Goal: Information Seeking & Learning: Learn about a topic

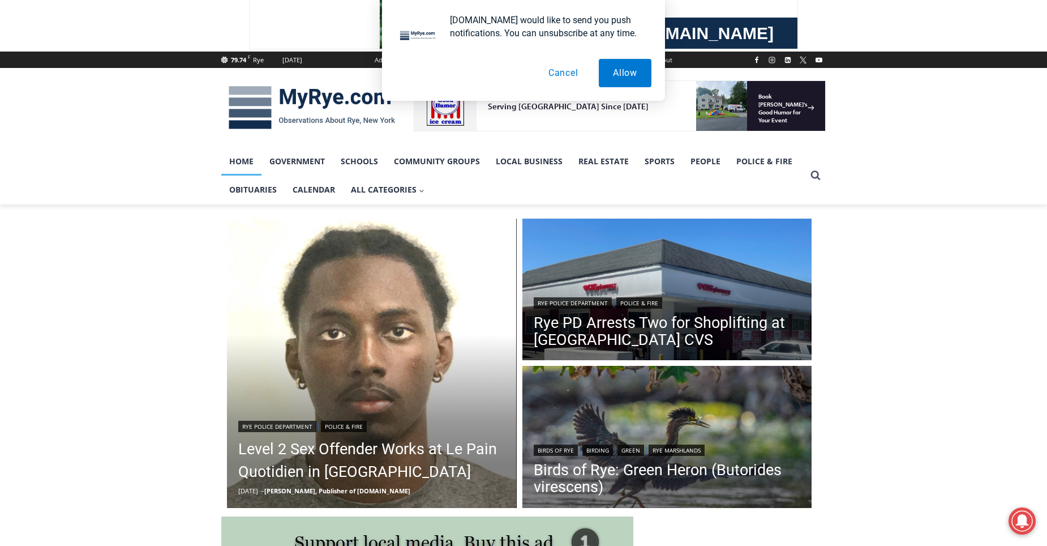
scroll to position [226, 0]
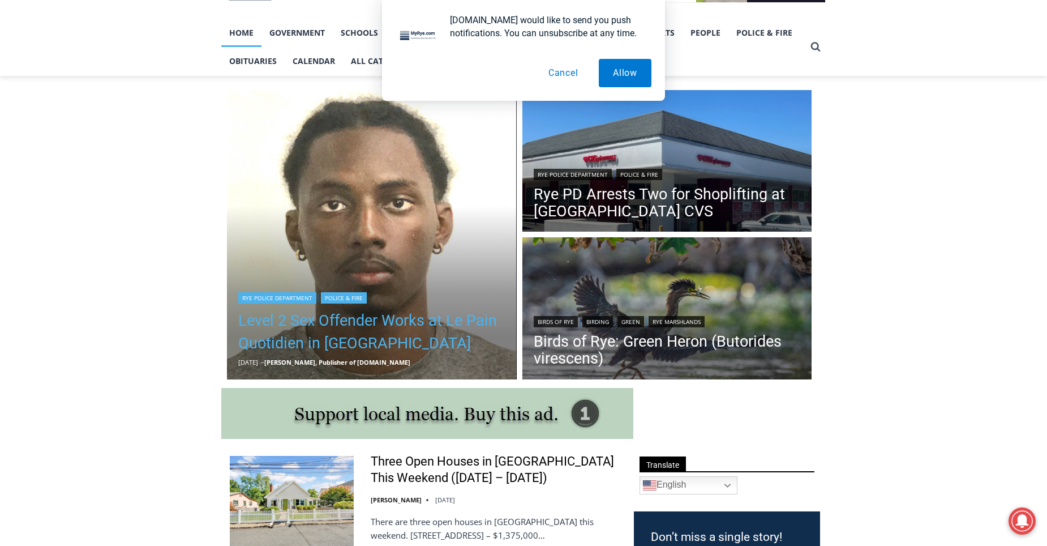
click at [325, 324] on link "Level 2 Sex Offender Works at Le Pain Quotidien in [GEOGRAPHIC_DATA]" at bounding box center [371, 331] width 267 height 45
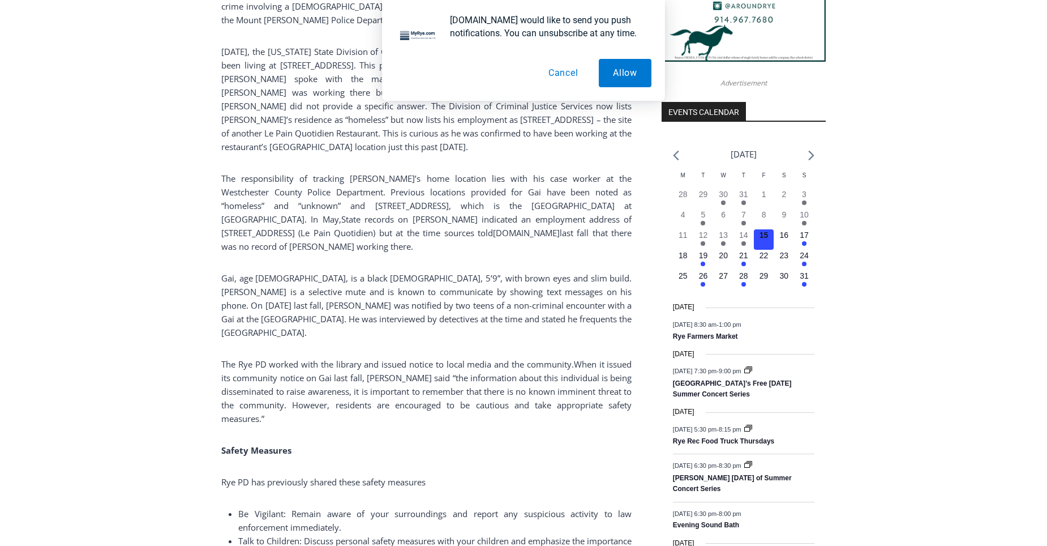
scroll to position [1109, 0]
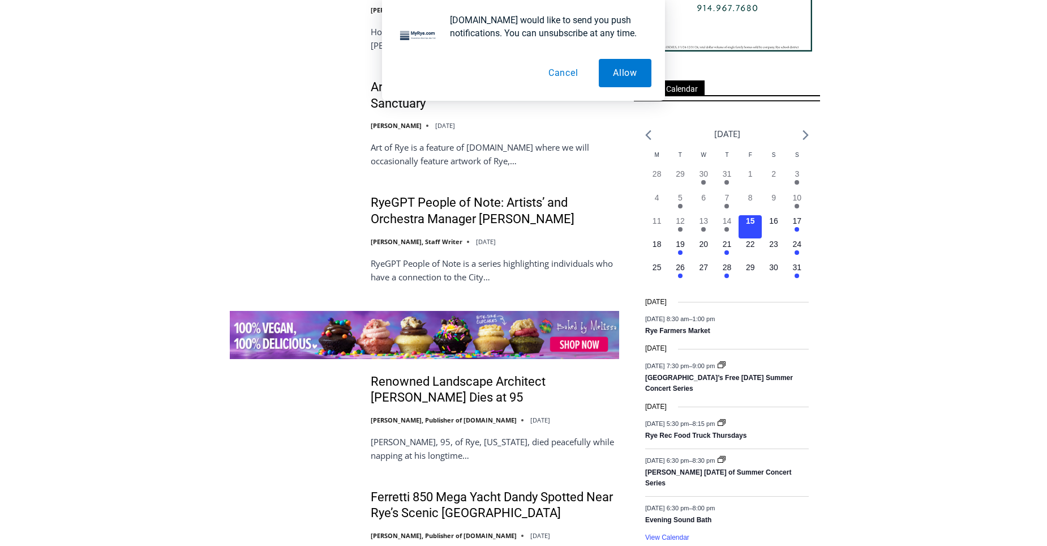
scroll to position [1585, 0]
